Goal: Transaction & Acquisition: Purchase product/service

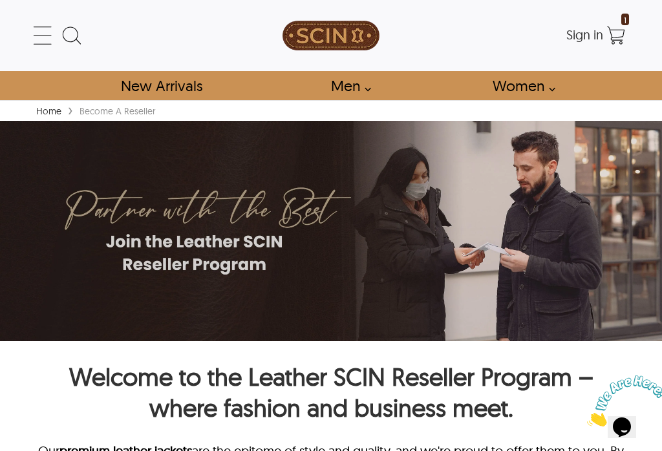
click at [354, 91] on link "Men" at bounding box center [347, 85] width 62 height 29
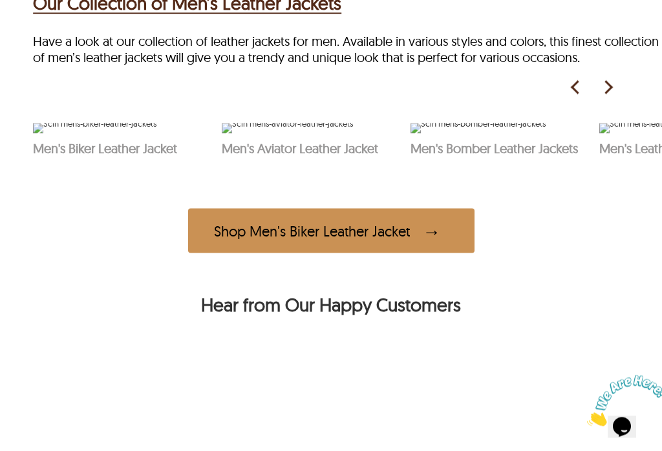
scroll to position [576, 0]
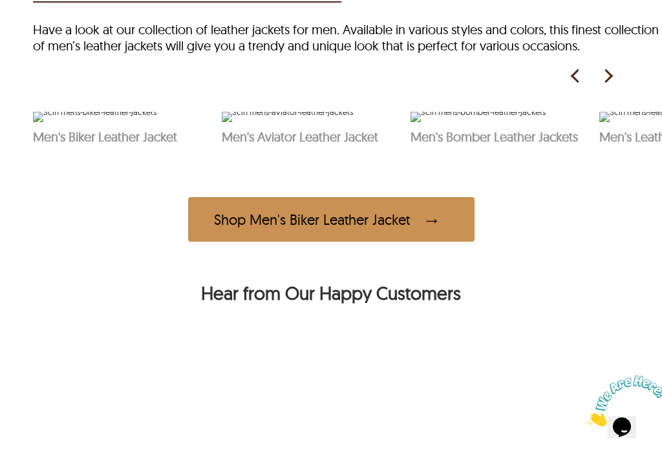
click at [332, 122] on img at bounding box center [287, 117] width 131 height 10
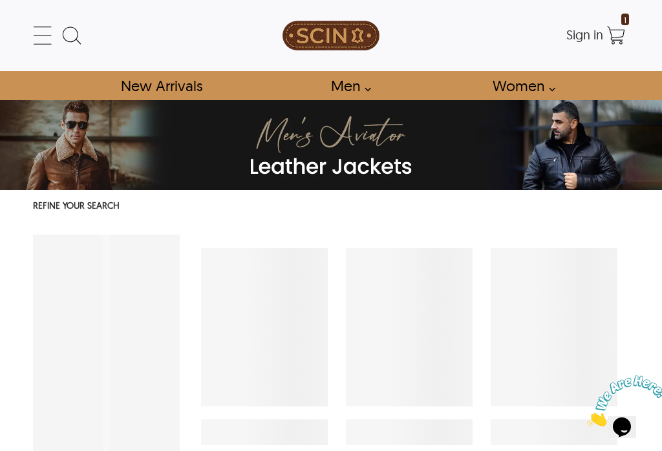
select select "********"
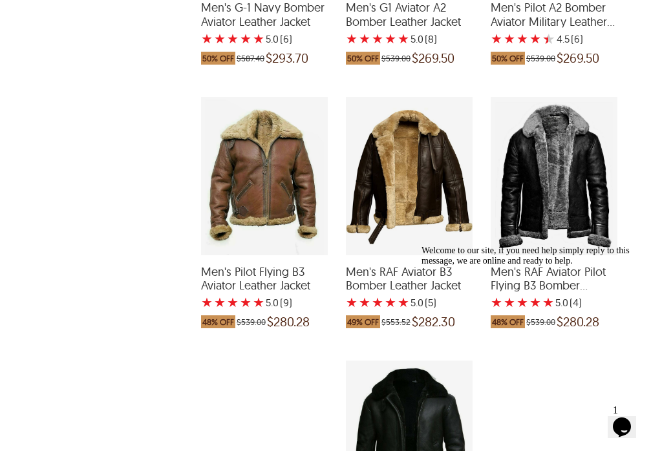
scroll to position [943, 0]
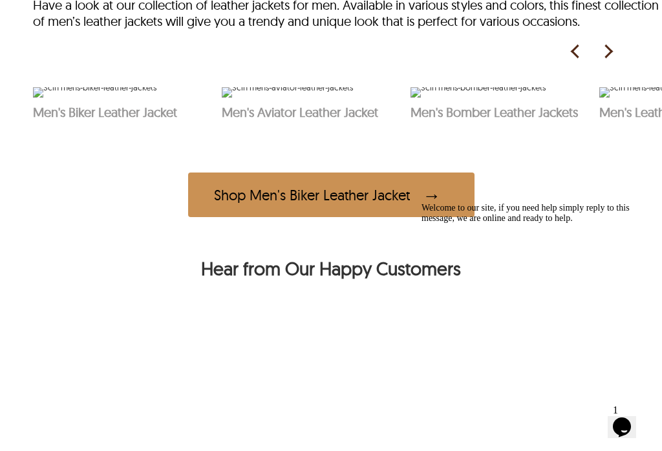
scroll to position [605, 0]
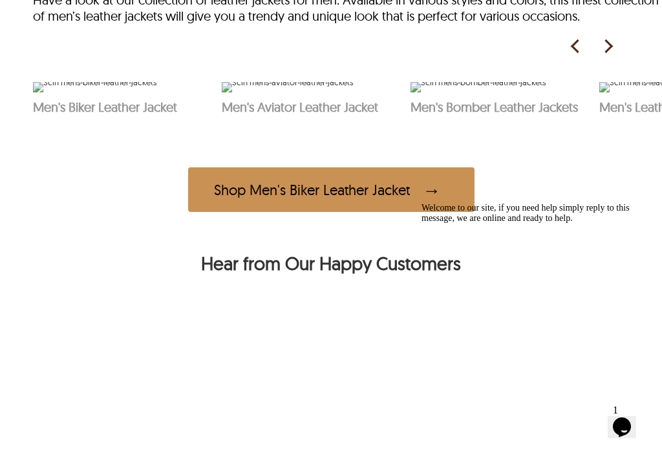
click at [100, 92] on img at bounding box center [94, 87] width 123 height 10
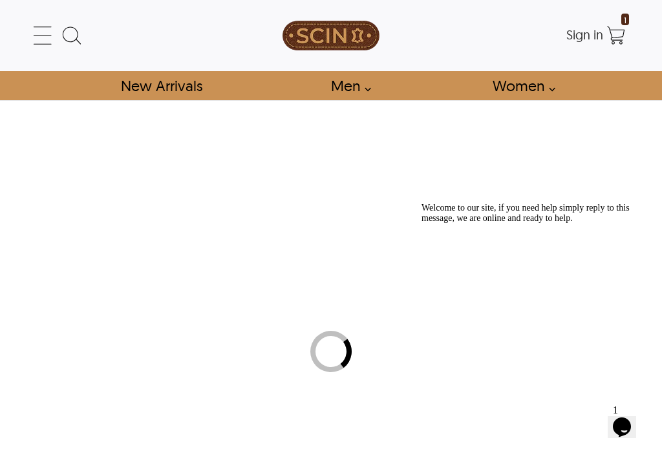
select select "********"
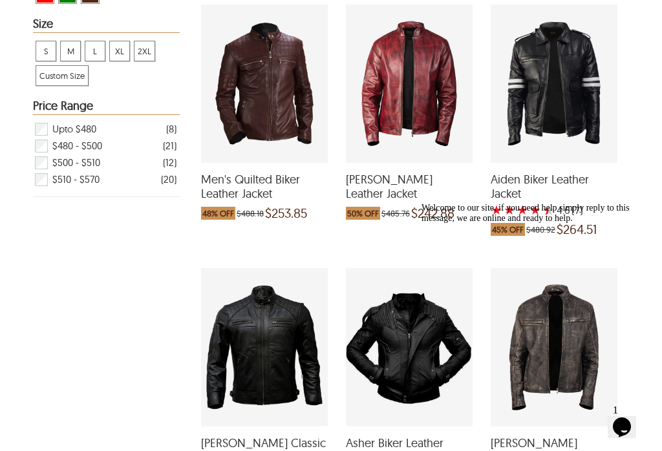
scroll to position [508, 0]
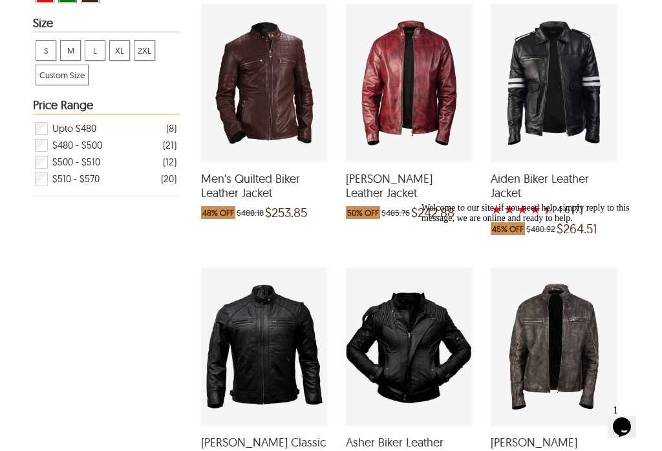
click at [271, 112] on div "Men's Quilted Biker Leather Jacket which was at a price of $488.18, now after d…" at bounding box center [264, 83] width 127 height 158
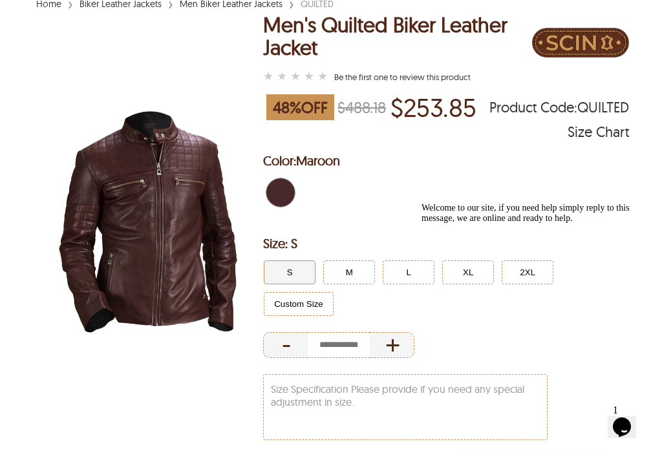
scroll to position [110, 0]
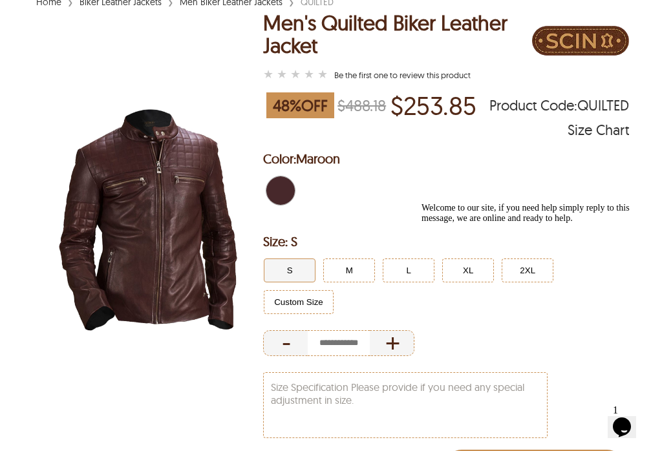
click at [474, 224] on div "Welcome to our site, if you need help simply reply to this message, we are onli…" at bounding box center [537, 213] width 233 height 21
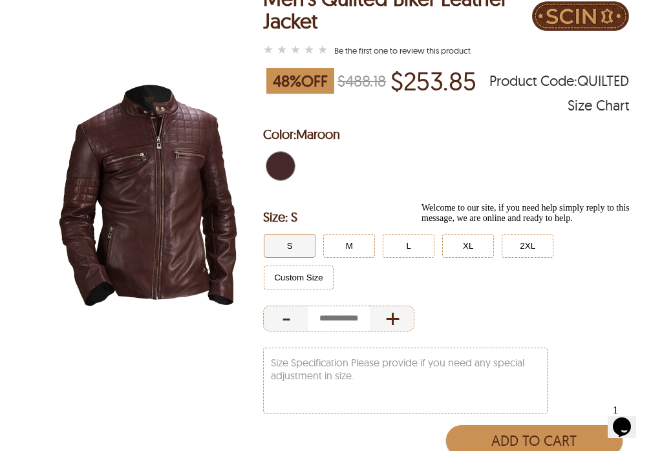
scroll to position [136, 0]
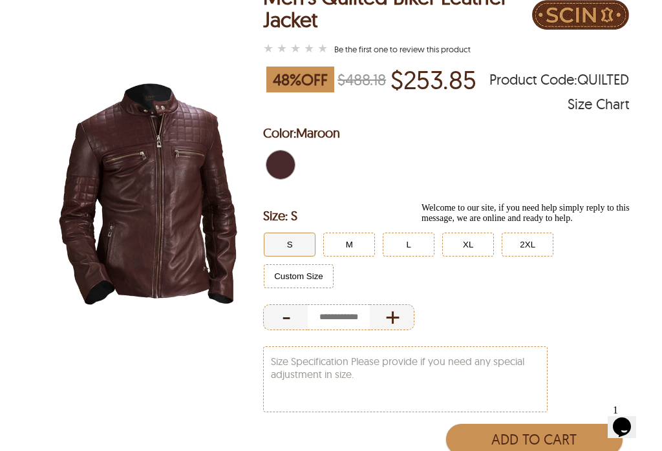
click at [476, 224] on div "Welcome to our site, if you need help simply reply to this message, we are onli…" at bounding box center [537, 213] width 233 height 21
click at [475, 224] on div "Welcome to our site, if you need help simply reply to this message, we are onli…" at bounding box center [537, 213] width 233 height 21
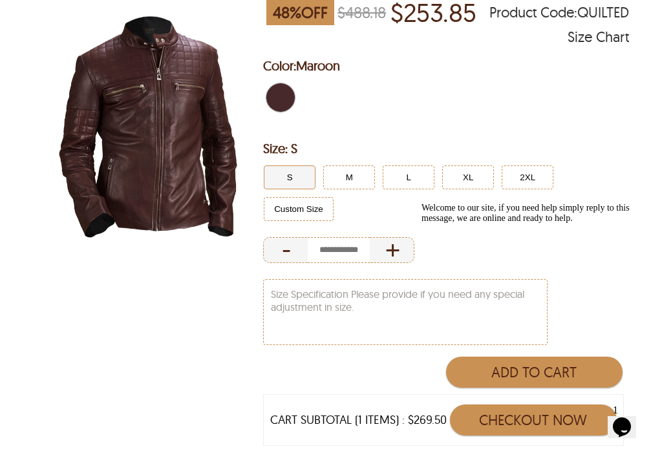
scroll to position [204, 0]
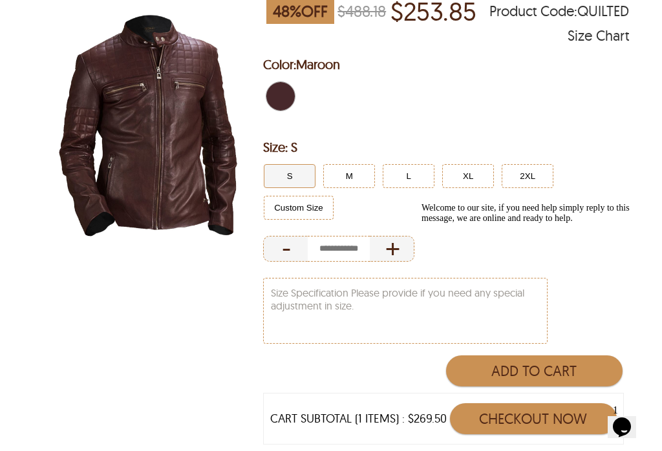
click at [333, 196] on button "Custom Size" at bounding box center [299, 208] width 70 height 24
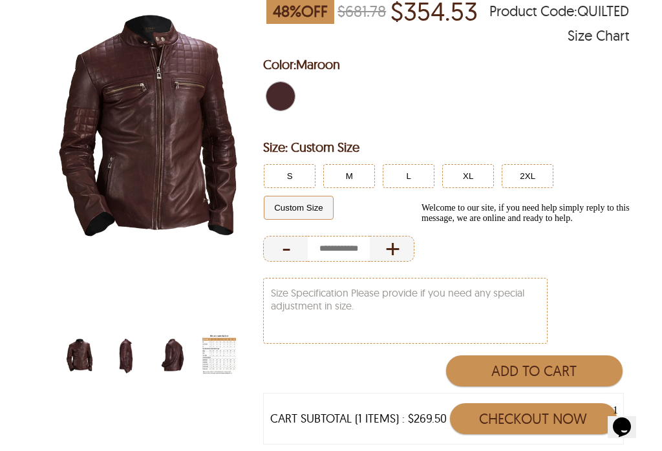
click at [472, 178] on button "XL" at bounding box center [468, 176] width 52 height 24
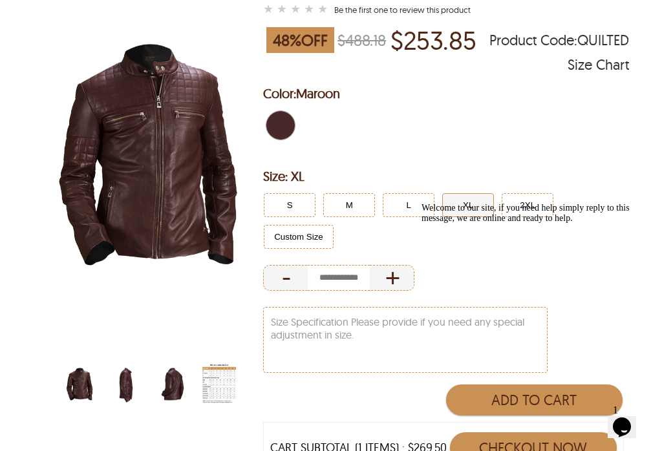
scroll to position [176, 0]
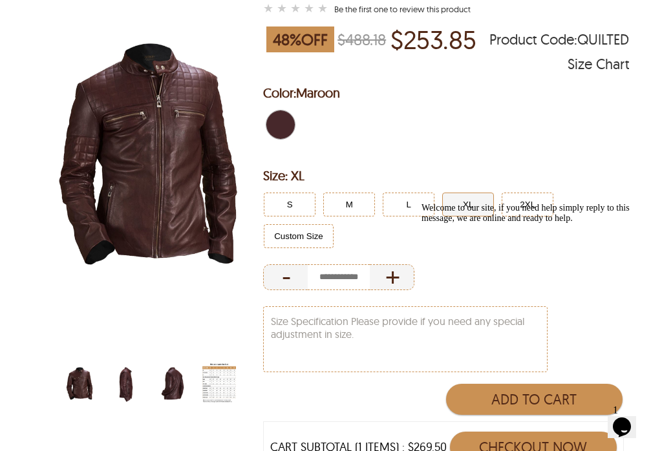
click at [176, 384] on img "quilted-maroon-biker-leather-jacket-back.jpg" at bounding box center [173, 383] width 34 height 42
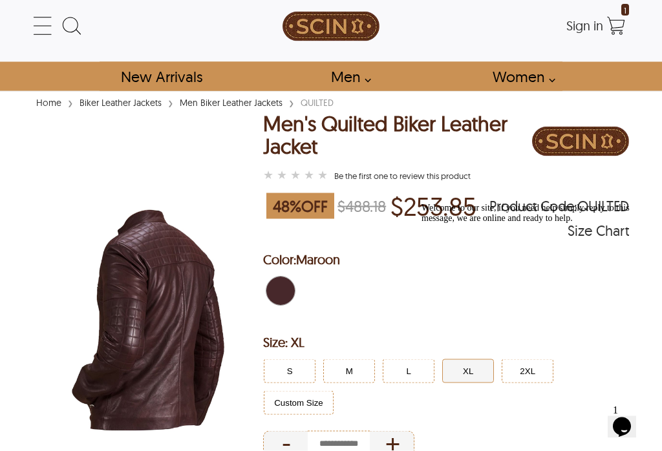
scroll to position [0, 0]
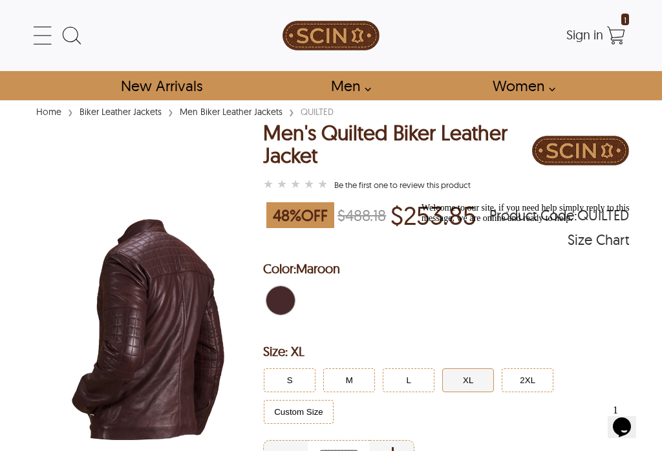
select select "********"
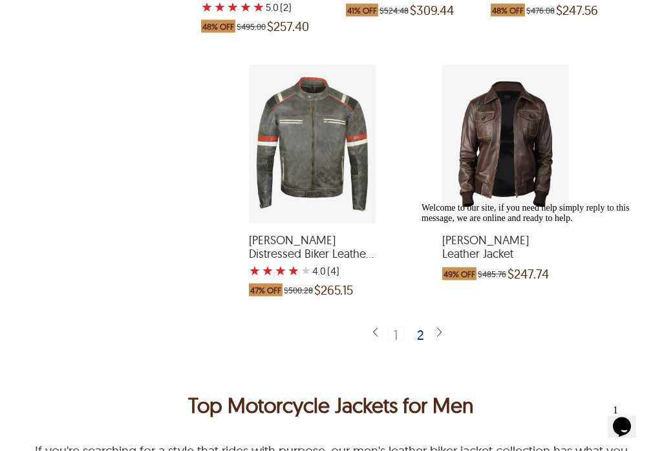
scroll to position [2821, 0]
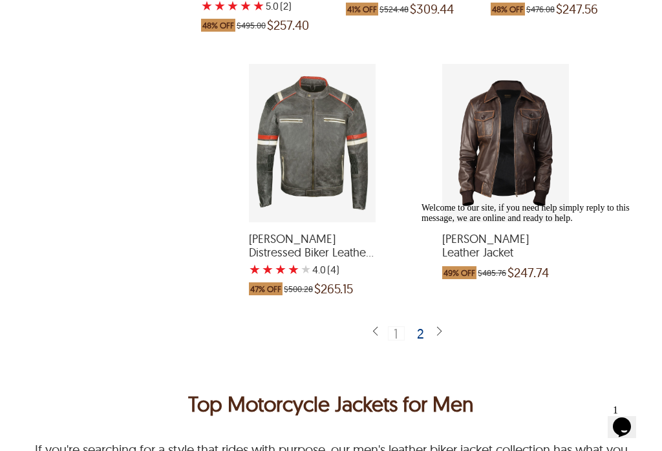
click at [424, 224] on div "Welcome to our site, if you need help simply reply to this message, we are onli…" at bounding box center [537, 213] width 233 height 21
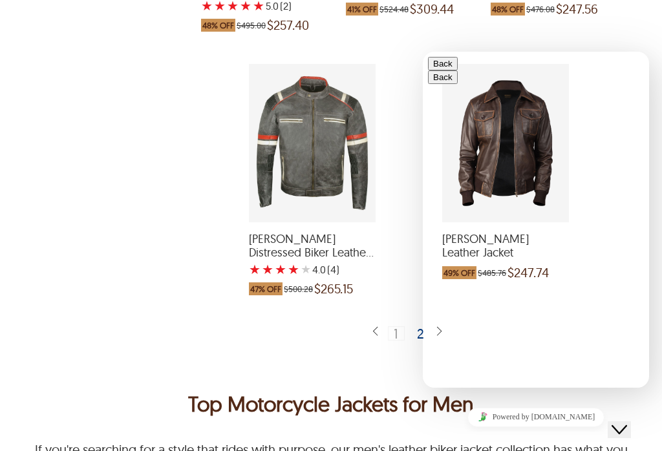
click at [324, 348] on div "1 2" at bounding box center [408, 333] width 439 height 29
click at [444, 67] on button "Back" at bounding box center [443, 64] width 30 height 14
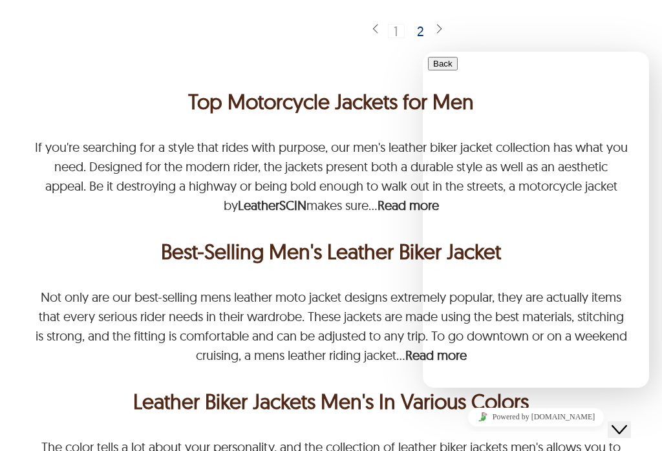
scroll to position [3140, 0]
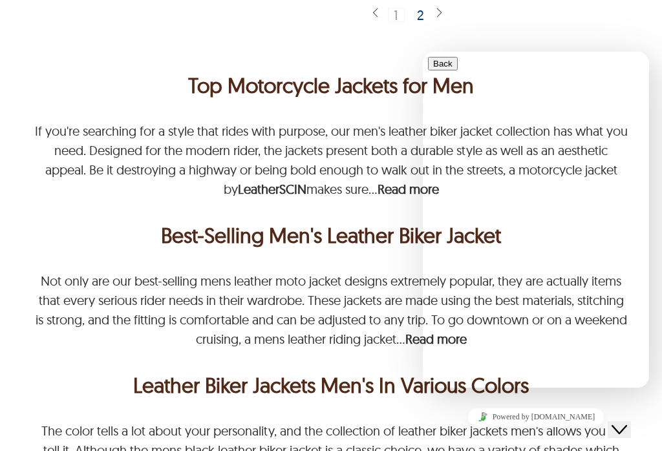
click at [442, 19] on img at bounding box center [439, 13] width 10 height 12
click at [437, 19] on img at bounding box center [439, 13] width 10 height 12
click at [423, 21] on div "2" at bounding box center [421, 14] width 19 height 13
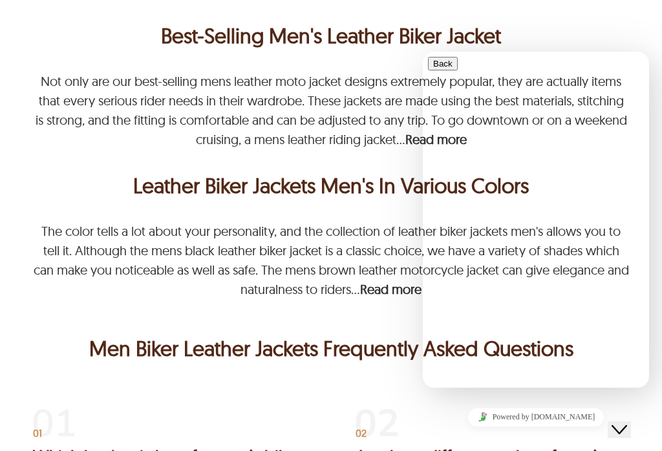
click at [604, 36] on div "Top Motorcycle Jackets for Men If you're searching for a style that rides with …" at bounding box center [331, 74] width 596 height 450
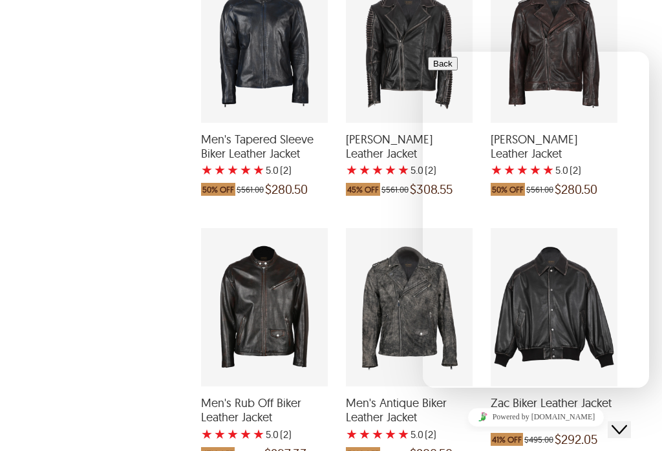
scroll to position [2118, 0]
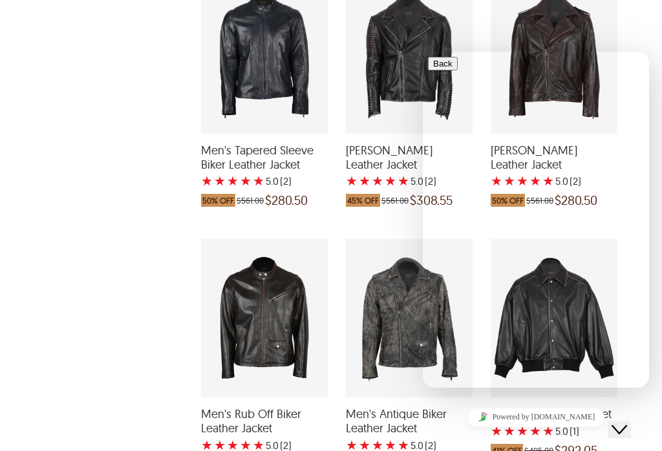
click at [282, 81] on div "Men's Tapered Sleeve Biker Leather Jacket with a 5 Star Rating 2 Product Review…" at bounding box center [264, 54] width 127 height 158
